Goal: Task Accomplishment & Management: Manage account settings

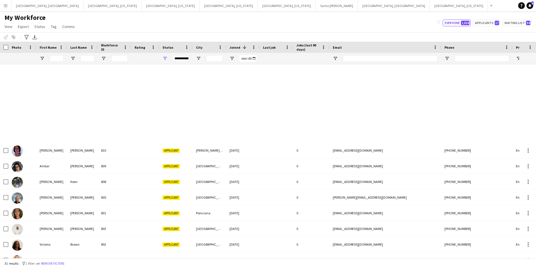
scroll to position [241, 0]
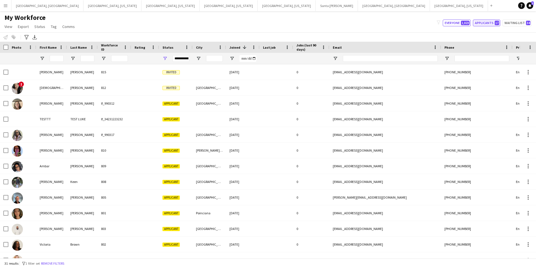
click at [486, 23] on button "Applicants 17" at bounding box center [486, 23] width 27 height 7
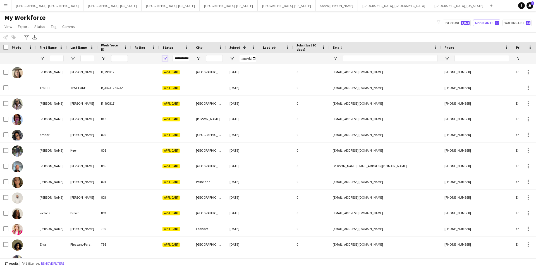
click at [165, 58] on span "Open Filter Menu" at bounding box center [165, 58] width 5 height 5
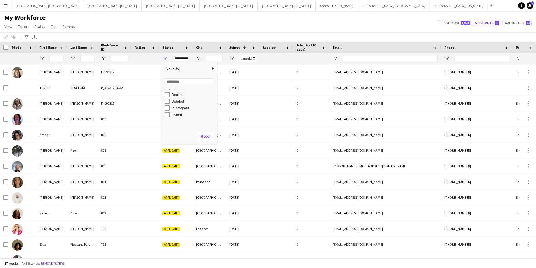
scroll to position [27, 0]
type input "**********"
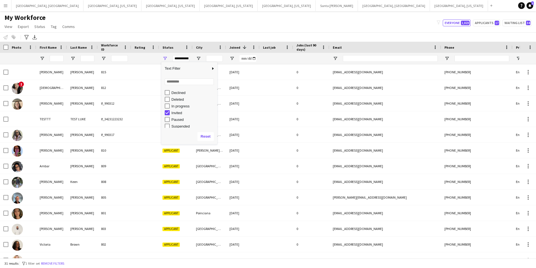
click at [271, 24] on div "My Workforce View Views Default view New view Update view Delete view Edit name…" at bounding box center [268, 22] width 536 height 19
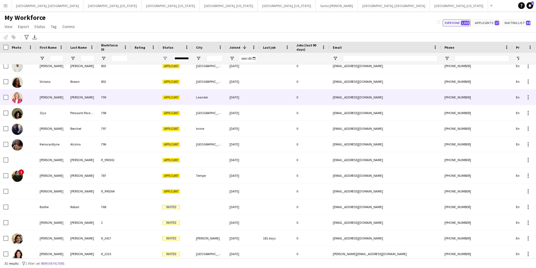
scroll to position [0, 0]
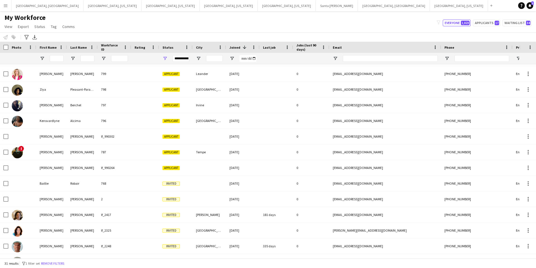
click at [9, 5] on button "Menu" at bounding box center [5, 5] width 11 height 11
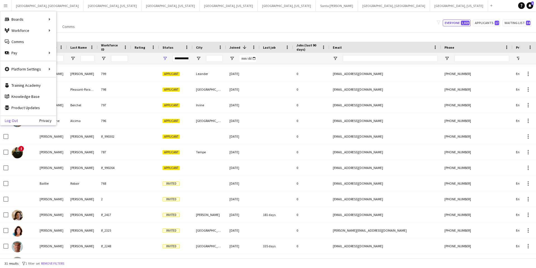
click at [14, 119] on link "Log Out" at bounding box center [9, 120] width 18 height 4
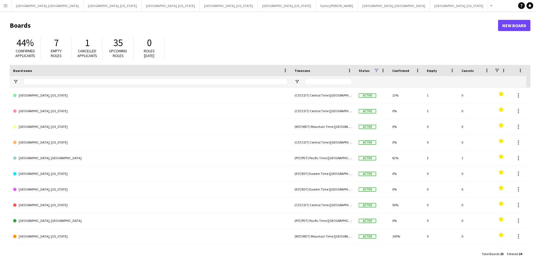
click at [8, 4] on button "Menu" at bounding box center [5, 5] width 11 height 11
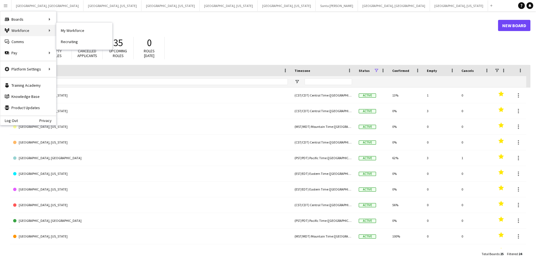
click at [54, 30] on div "Workforce Workforce" at bounding box center [28, 30] width 56 height 11
click at [68, 31] on link "My Workforce" at bounding box center [84, 30] width 56 height 11
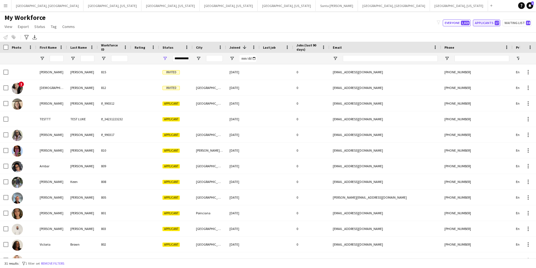
click at [494, 22] on button "Applicants 17" at bounding box center [486, 23] width 27 height 7
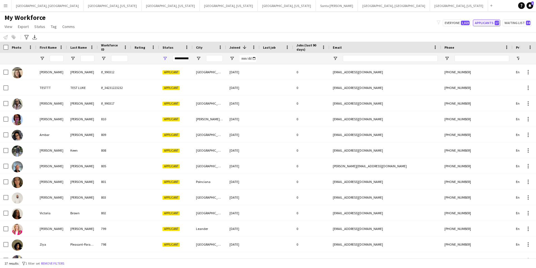
click at [494, 22] on button "Applicants 17" at bounding box center [486, 23] width 27 height 7
click at [164, 58] on span "Open Filter Menu" at bounding box center [165, 58] width 5 height 5
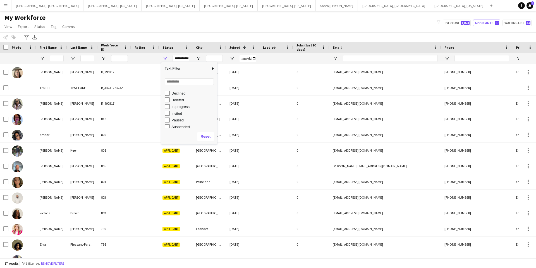
scroll to position [28, 0]
type input "**********"
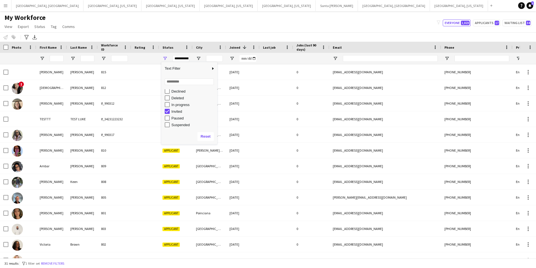
click at [232, 21] on div "My Workforce View Views Default view New view Update view Delete view Edit name…" at bounding box center [268, 22] width 536 height 19
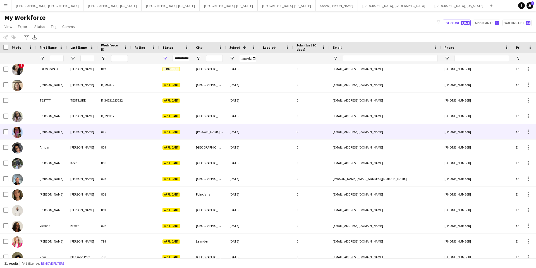
scroll to position [0, 0]
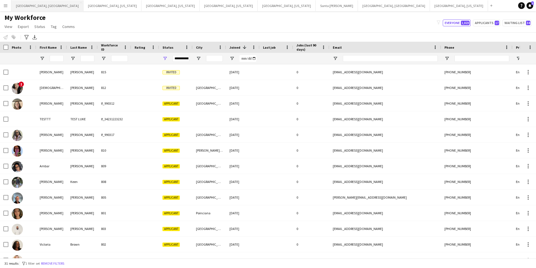
click at [26, 10] on button "Los Angeles, CA Close" at bounding box center [47, 5] width 72 height 11
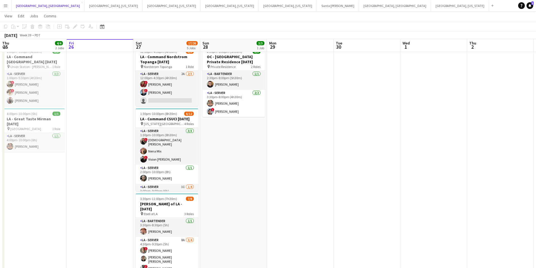
scroll to position [19, 0]
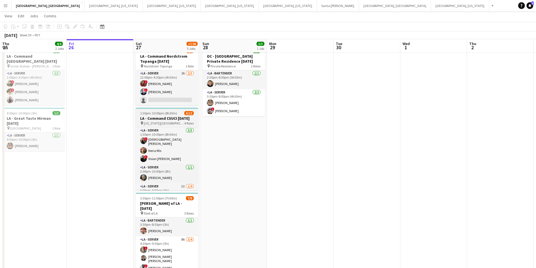
click at [160, 119] on h3 "LA - Command CSUCI 9.27.25" at bounding box center [167, 118] width 63 height 5
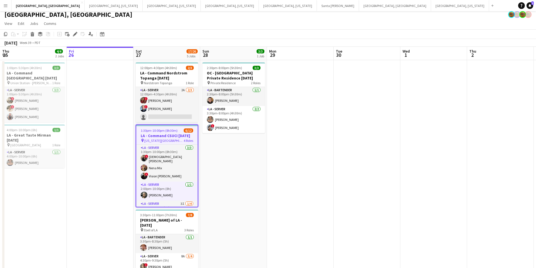
scroll to position [3, 0]
click at [166, 136] on h3 "LA - Command CSUCI 9.27.25" at bounding box center [166, 135] width 61 height 5
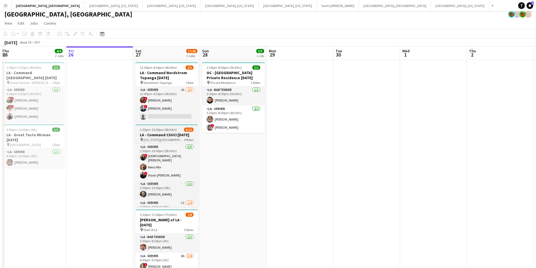
click at [166, 136] on h3 "LA - Command CSUCI 9.27.25" at bounding box center [167, 134] width 63 height 5
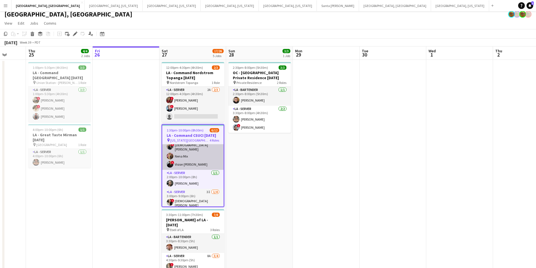
scroll to position [0, 0]
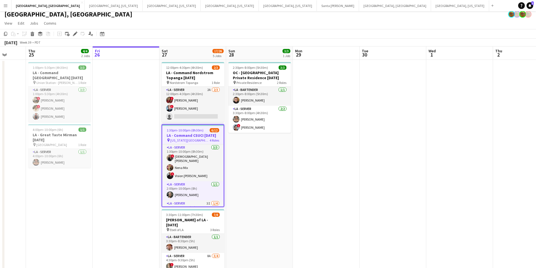
click at [185, 136] on h3 "LA - Command CSUCI 9.27.25" at bounding box center [192, 135] width 61 height 5
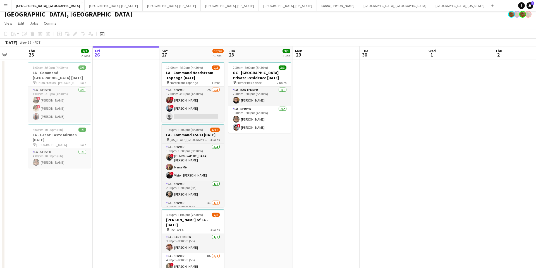
click at [185, 136] on h3 "LA - Command CSUCI 9.27.25" at bounding box center [193, 134] width 63 height 5
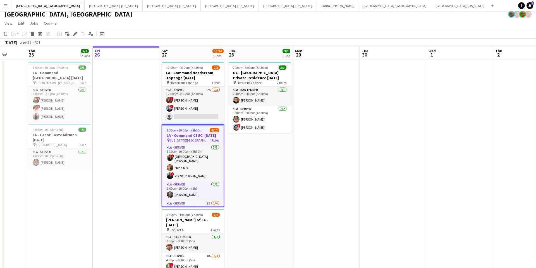
click at [186, 136] on h3 "LA - Command CSUCI 9.27.25" at bounding box center [192, 135] width 61 height 5
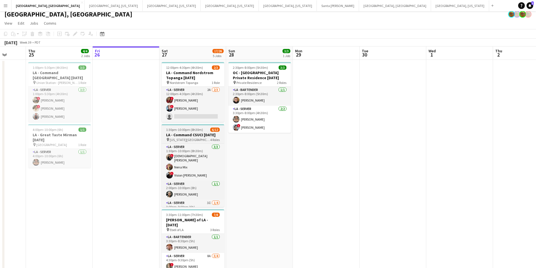
click at [186, 136] on h3 "LA - Command CSUCI 9.27.25" at bounding box center [193, 134] width 63 height 5
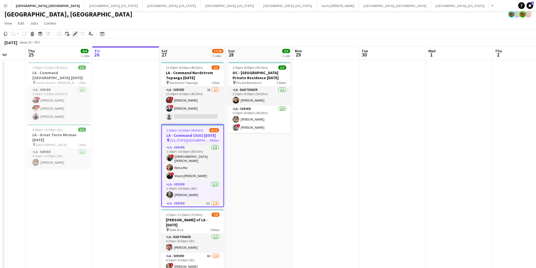
click at [77, 34] on icon "Edit" at bounding box center [75, 34] width 4 height 4
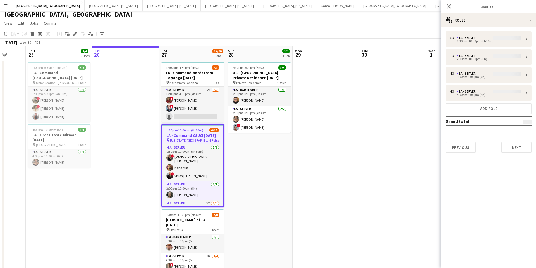
scroll to position [3, 0]
click at [519, 147] on button "Next" at bounding box center [517, 147] width 30 height 11
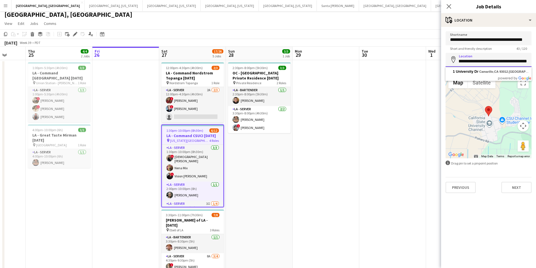
scroll to position [0, 8]
drag, startPoint x: 459, startPoint y: 61, endPoint x: 529, endPoint y: 62, distance: 70.1
click at [530, 62] on input "**********" at bounding box center [489, 60] width 86 height 14
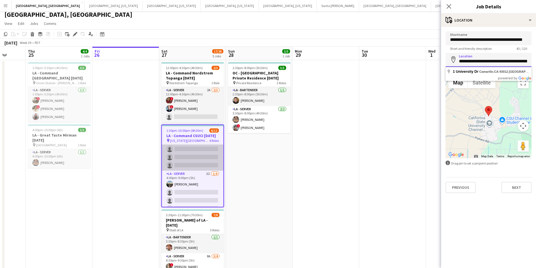
scroll to position [75, 0]
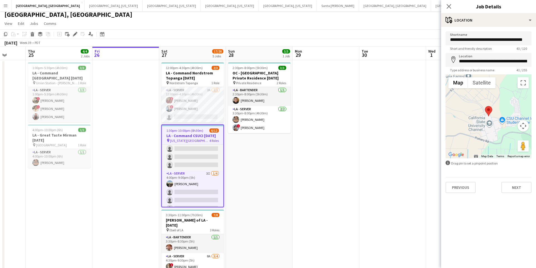
click at [396, 22] on app-page-menu "View Day view expanded Day view collapsed Month view Date picker Jump to today …" at bounding box center [268, 24] width 536 height 11
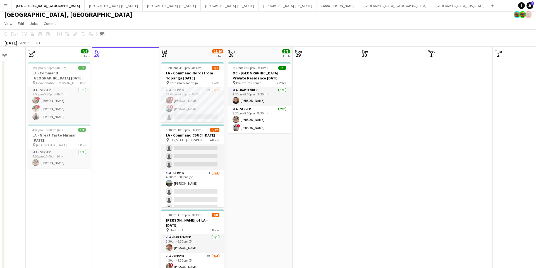
click at [426, 20] on app-page-menu "View Day view expanded Day view collapsed Month view Date picker Jump to today …" at bounding box center [268, 24] width 536 height 11
click at [300, 99] on app-date-cell at bounding box center [326, 232] width 67 height 344
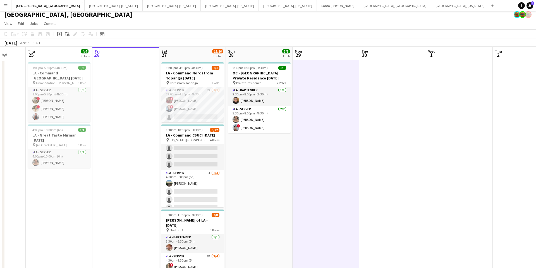
click at [116, 90] on app-date-cell at bounding box center [125, 232] width 67 height 344
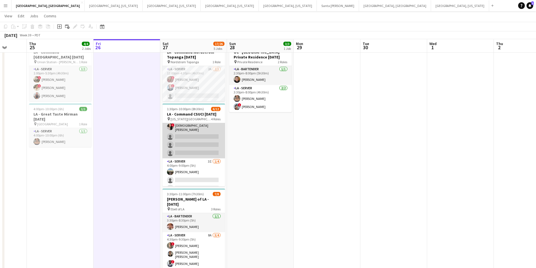
scroll to position [78, 0]
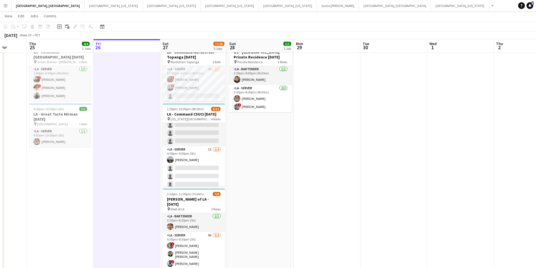
click at [6, 6] on app-icon "Menu" at bounding box center [5, 5] width 4 height 4
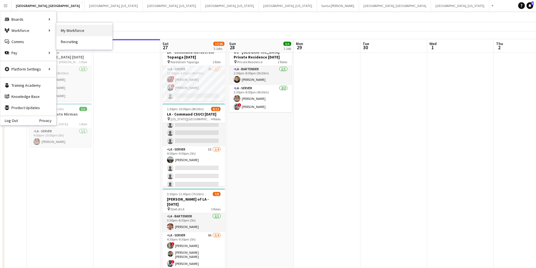
click at [77, 30] on link "My Workforce" at bounding box center [84, 30] width 56 height 11
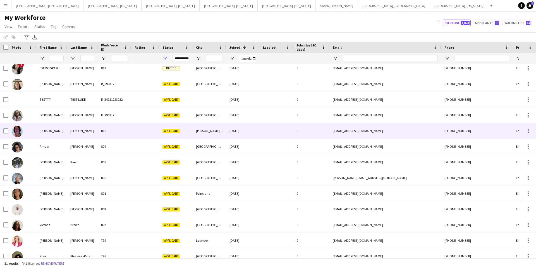
scroll to position [48, 0]
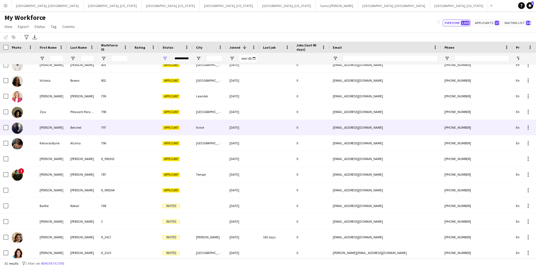
click at [285, 128] on div at bounding box center [277, 127] width 34 height 15
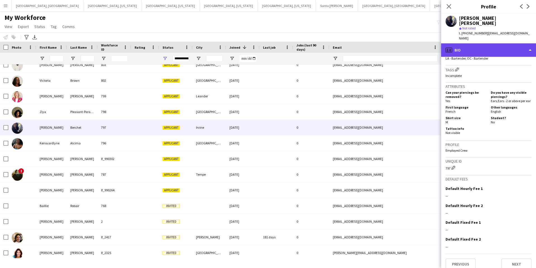
click at [505, 43] on div "profile Bio" at bounding box center [488, 49] width 95 height 13
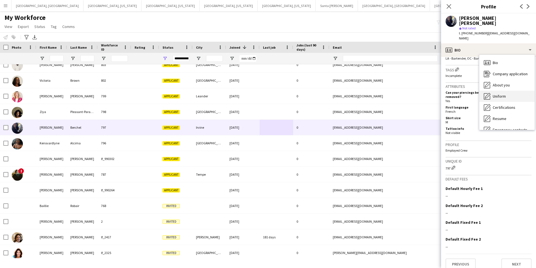
click at [507, 91] on div "Uniform Uniform" at bounding box center [507, 96] width 55 height 11
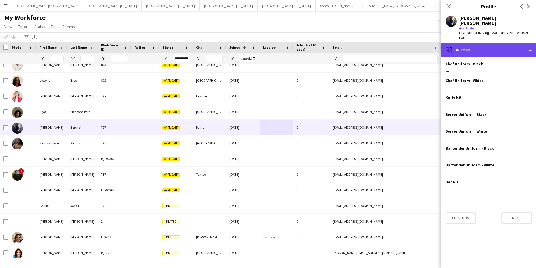
click at [490, 43] on div "pencil4 Uniform" at bounding box center [488, 49] width 95 height 13
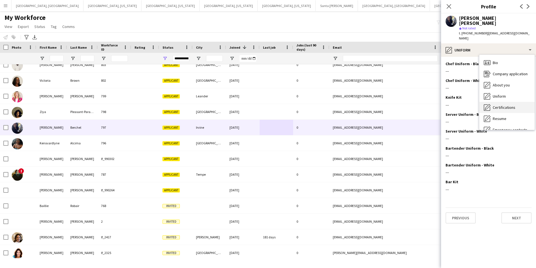
click at [502, 105] on span "Certifications" at bounding box center [504, 107] width 23 height 5
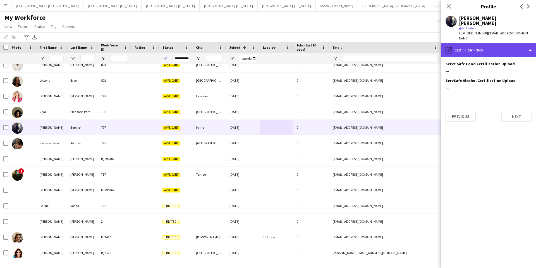
click at [491, 43] on div "pencil4 Certifications" at bounding box center [488, 49] width 95 height 13
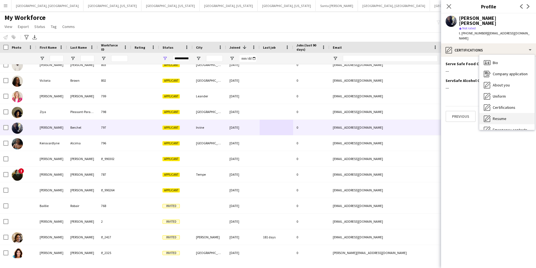
click at [504, 116] on span "Resume" at bounding box center [500, 118] width 14 height 5
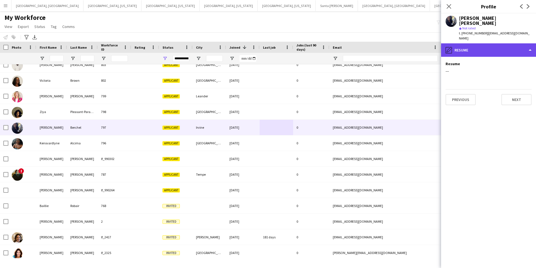
click at [495, 43] on div "pencil4 Resume" at bounding box center [488, 49] width 95 height 13
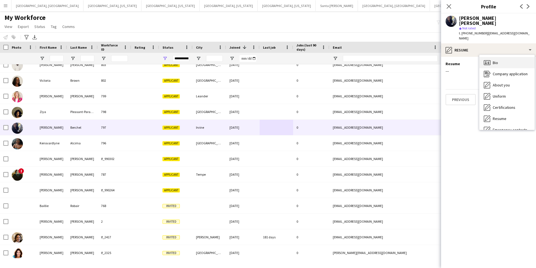
click at [498, 57] on div "Bio Bio" at bounding box center [507, 62] width 55 height 11
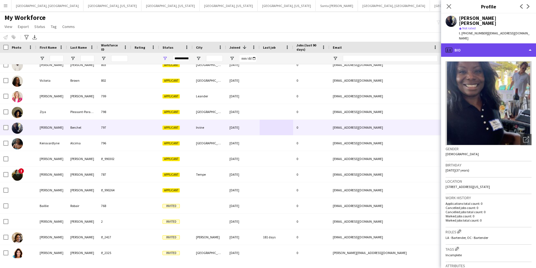
click at [500, 43] on div "profile Bio" at bounding box center [488, 49] width 95 height 13
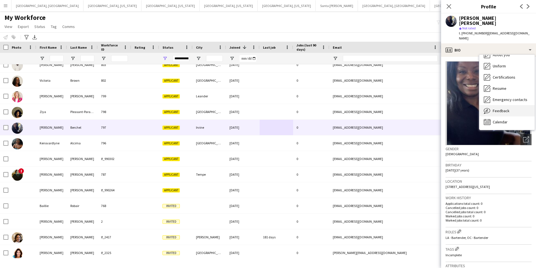
click at [505, 108] on span "Feedback" at bounding box center [501, 110] width 17 height 5
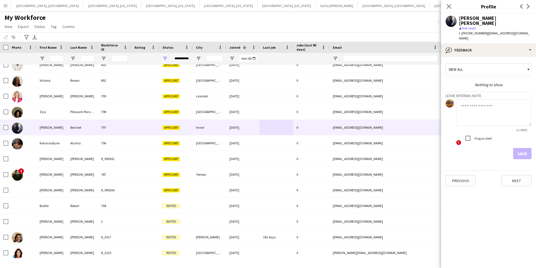
click at [481, 136] on label "Flag as alert" at bounding box center [483, 138] width 18 height 4
click at [479, 104] on textarea at bounding box center [494, 112] width 75 height 27
type textarea "**********"
click at [524, 148] on button "Save" at bounding box center [523, 153] width 18 height 11
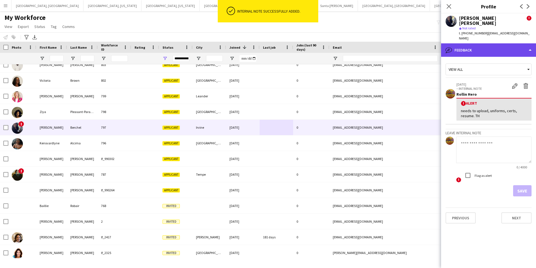
click at [496, 43] on div "bubble-pencil Feedback" at bounding box center [488, 49] width 95 height 13
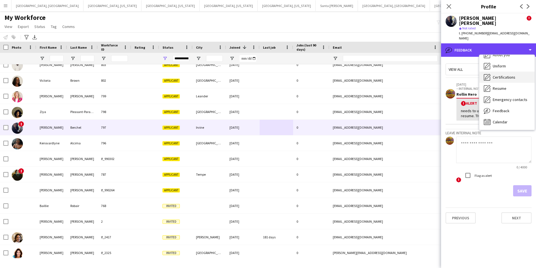
scroll to position [0, 0]
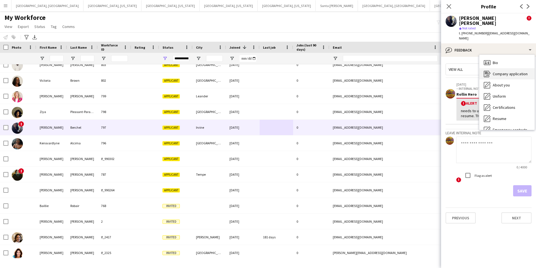
click at [507, 71] on span "Company application" at bounding box center [510, 73] width 35 height 5
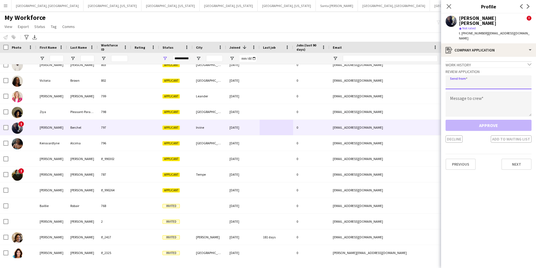
click at [462, 75] on input "email" at bounding box center [489, 82] width 86 height 14
type input "**********"
click at [494, 94] on textarea at bounding box center [489, 103] width 86 height 25
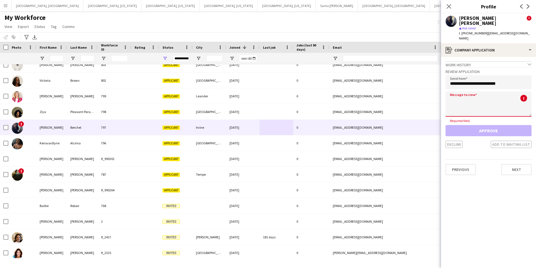
paste textarea "**********"
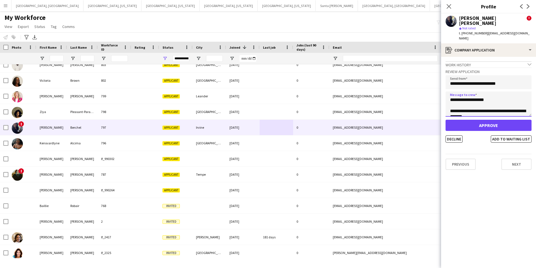
type textarea "**********"
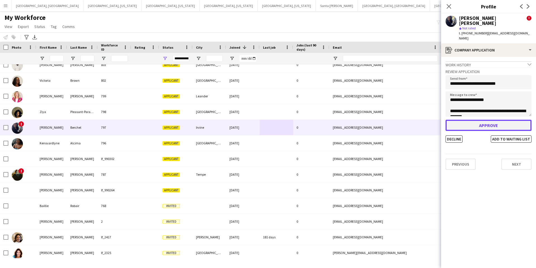
click at [485, 120] on button "Approve" at bounding box center [489, 125] width 86 height 11
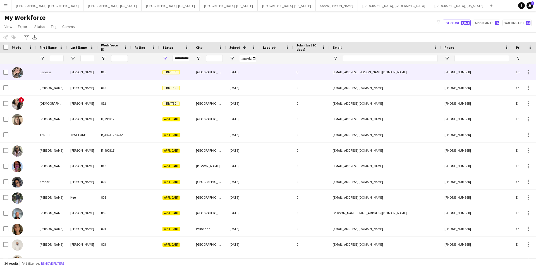
click at [198, 74] on div "[GEOGRAPHIC_DATA]" at bounding box center [210, 71] width 34 height 15
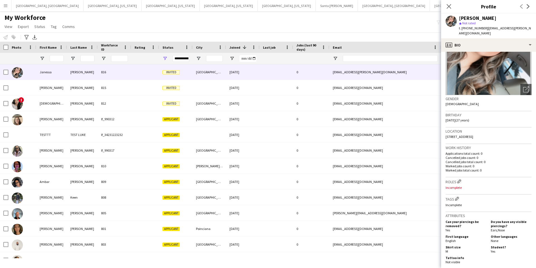
scroll to position [46, 0]
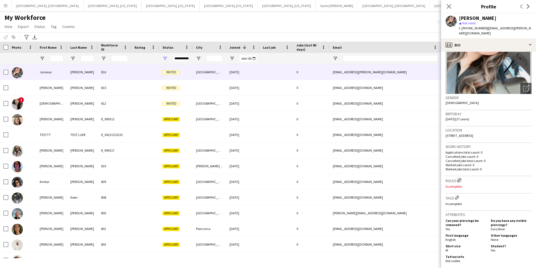
click at [460, 178] on app-icon "Edit crew company roles" at bounding box center [460, 180] width 4 height 4
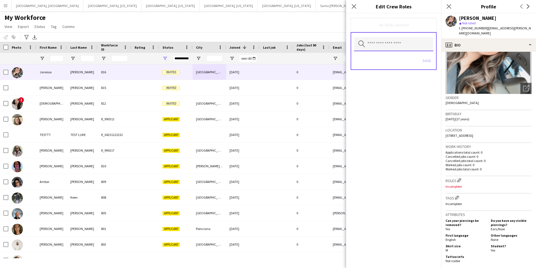
click at [382, 43] on input "text" at bounding box center [393, 44] width 79 height 14
type input "*"
type input "**********"
click at [409, 59] on span "LA - Server" at bounding box center [394, 60] width 70 height 5
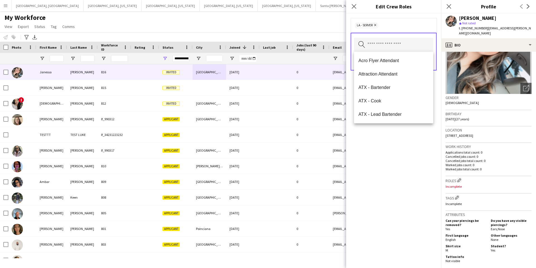
click at [410, 26] on div "LA - Server Remove" at bounding box center [393, 25] width 77 height 6
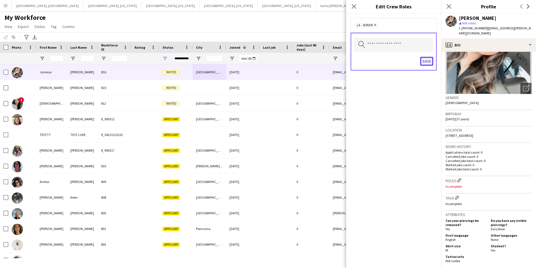
click at [427, 62] on button "Save" at bounding box center [427, 61] width 13 height 9
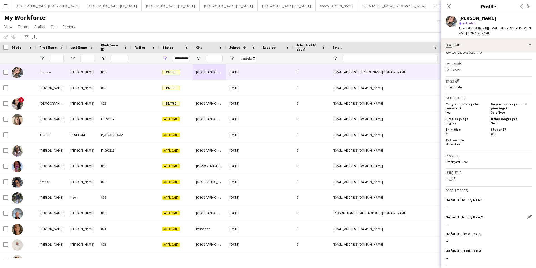
scroll to position [175, 0]
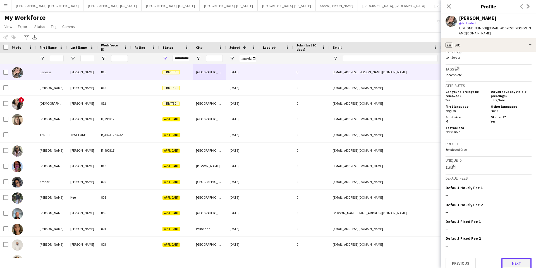
click at [515, 258] on button "Next" at bounding box center [517, 262] width 30 height 11
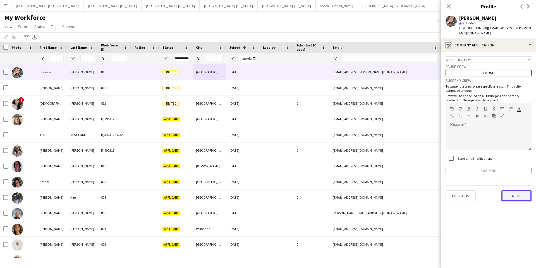
click at [516, 190] on button "Next" at bounding box center [517, 195] width 30 height 11
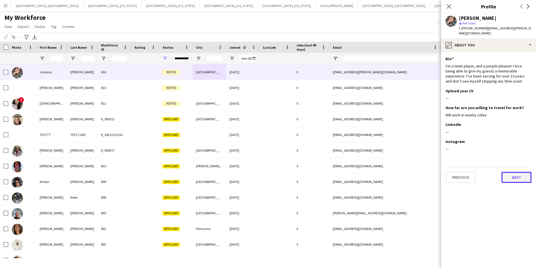
click at [517, 172] on button "Next" at bounding box center [517, 177] width 30 height 11
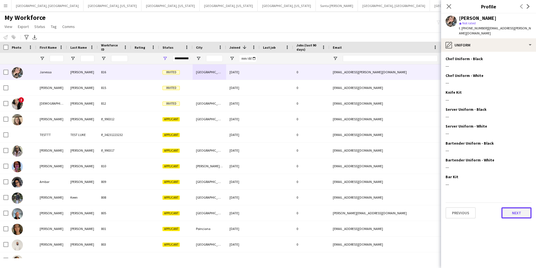
click at [514, 210] on button "Next" at bounding box center [517, 212] width 30 height 11
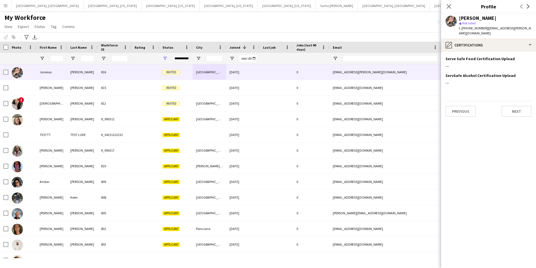
drag, startPoint x: 449, startPoint y: 5, endPoint x: 424, endPoint y: 23, distance: 31.3
click at [449, 5] on icon "Close pop-in" at bounding box center [449, 6] width 4 height 4
